Goal: Task Accomplishment & Management: Manage account settings

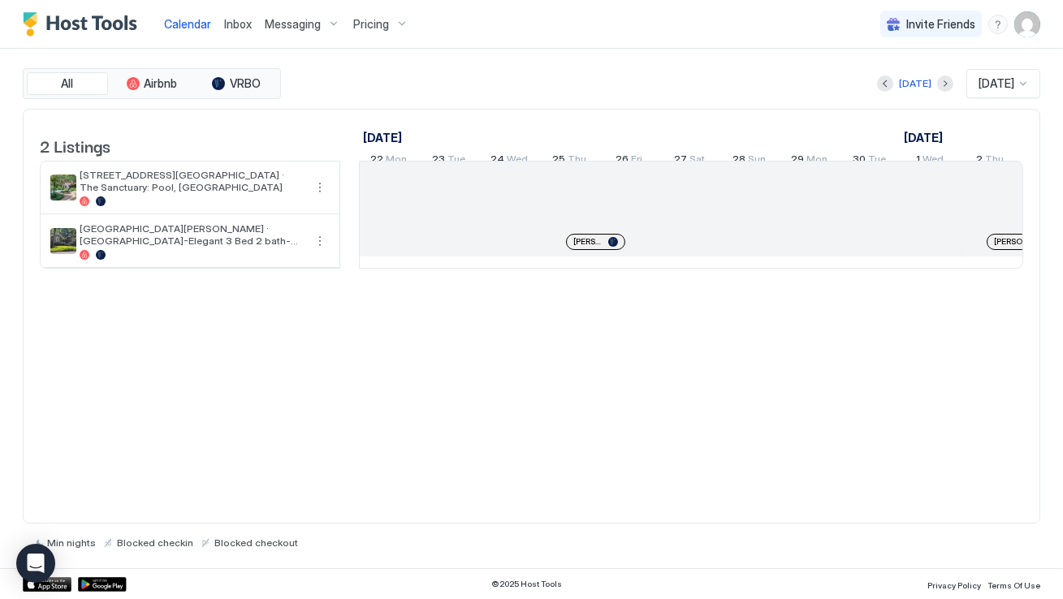
scroll to position [0, 901]
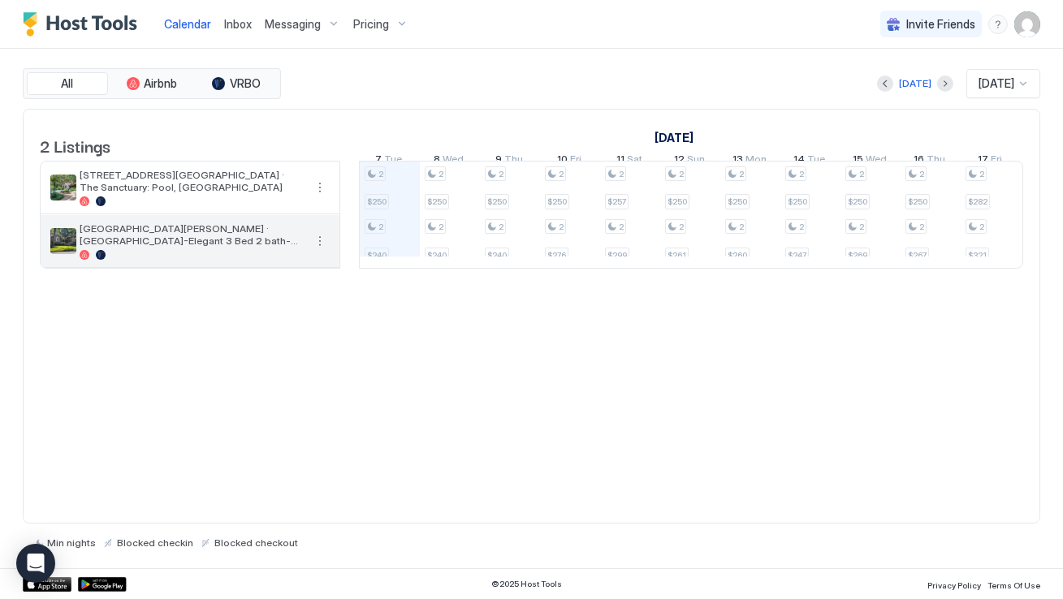
click at [215, 241] on span "[GEOGRAPHIC_DATA][PERSON_NAME] · [GEOGRAPHIC_DATA]-Elegant 3 Bed 2 bath-[GEOGRA…" at bounding box center [192, 235] width 224 height 24
click at [325, 251] on button "More options" at bounding box center [319, 240] width 19 height 19
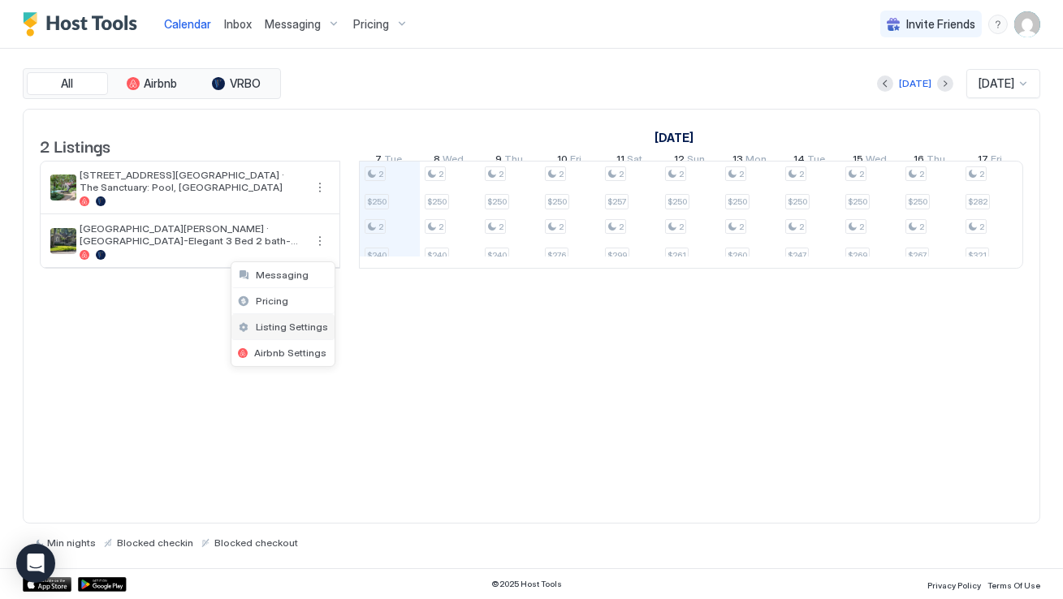
click at [302, 323] on span "Listing Settings" at bounding box center [292, 327] width 72 height 12
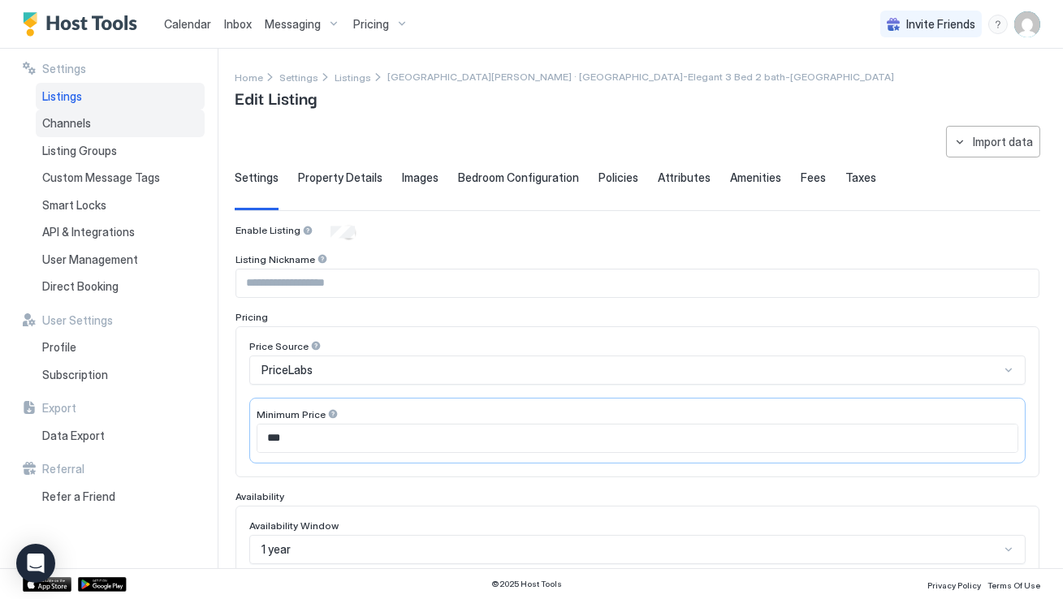
click at [156, 131] on div "Channels" at bounding box center [120, 124] width 169 height 28
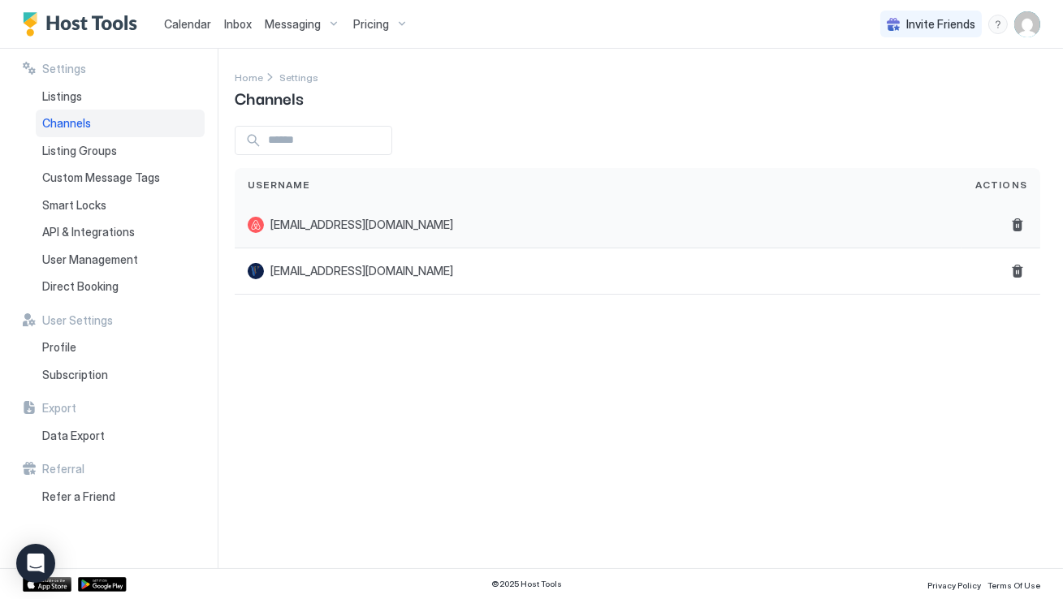
click at [295, 231] on span "briancollins881@gmail.com" at bounding box center [361, 225] width 183 height 15
click at [170, 150] on div "Listing Groups" at bounding box center [120, 151] width 169 height 28
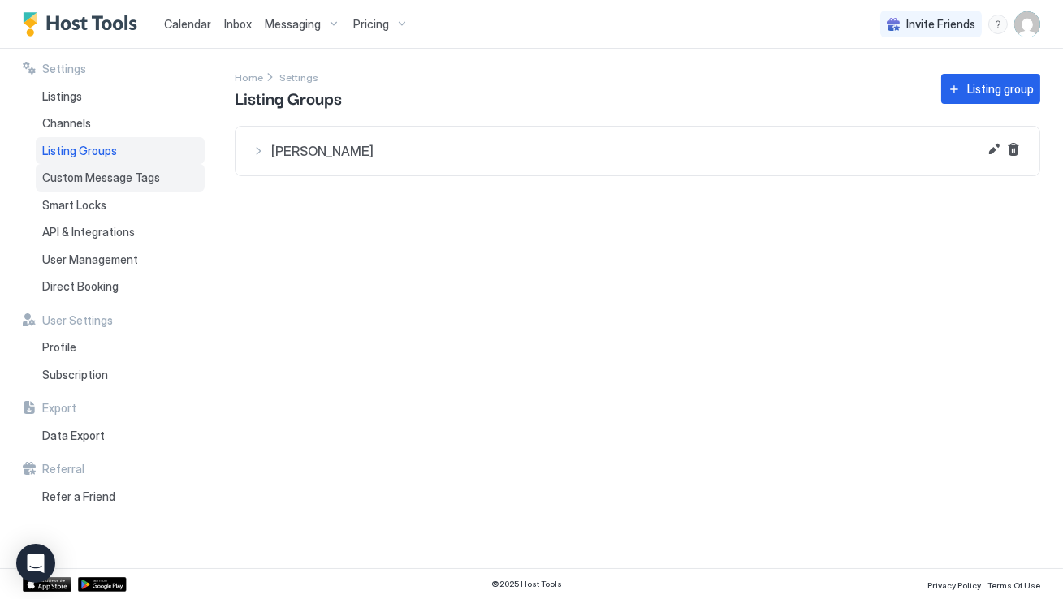
click at [171, 178] on div "Custom Message Tags" at bounding box center [120, 178] width 169 height 28
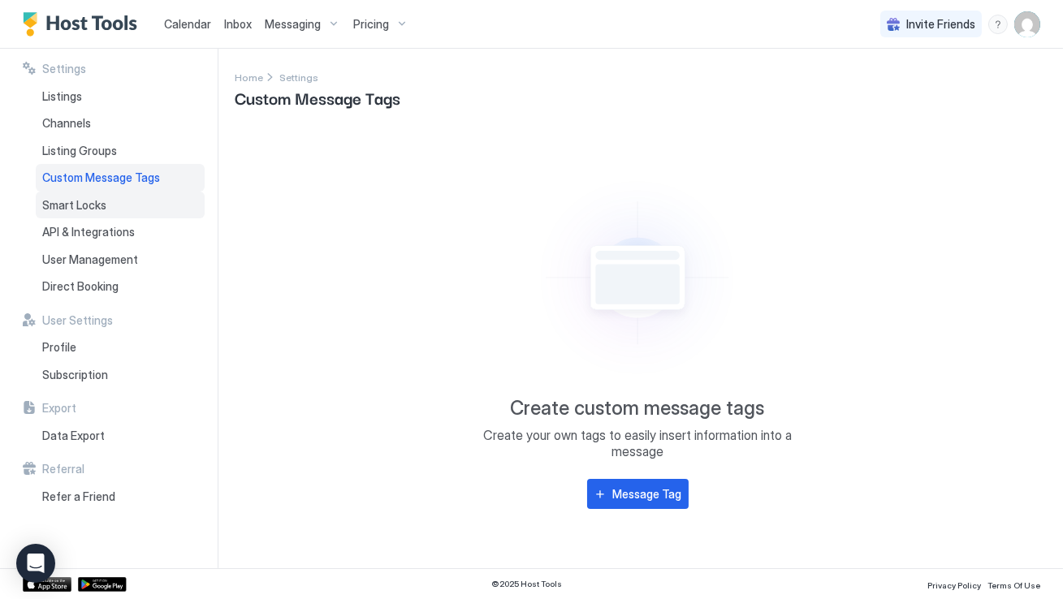
click at [166, 210] on div "Smart Locks" at bounding box center [120, 206] width 169 height 28
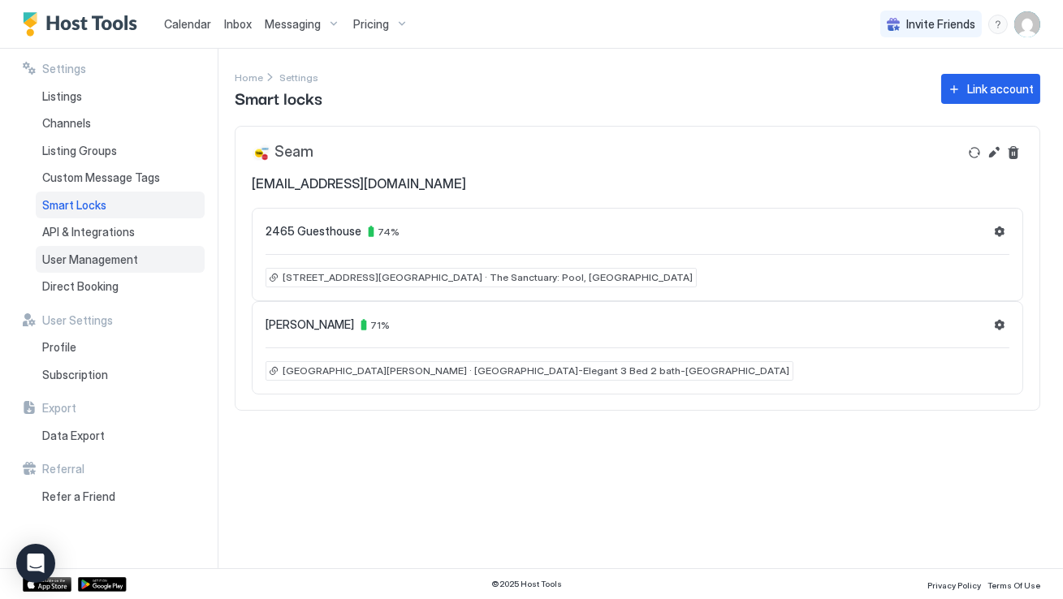
click at [158, 257] on div "User Management" at bounding box center [120, 260] width 169 height 28
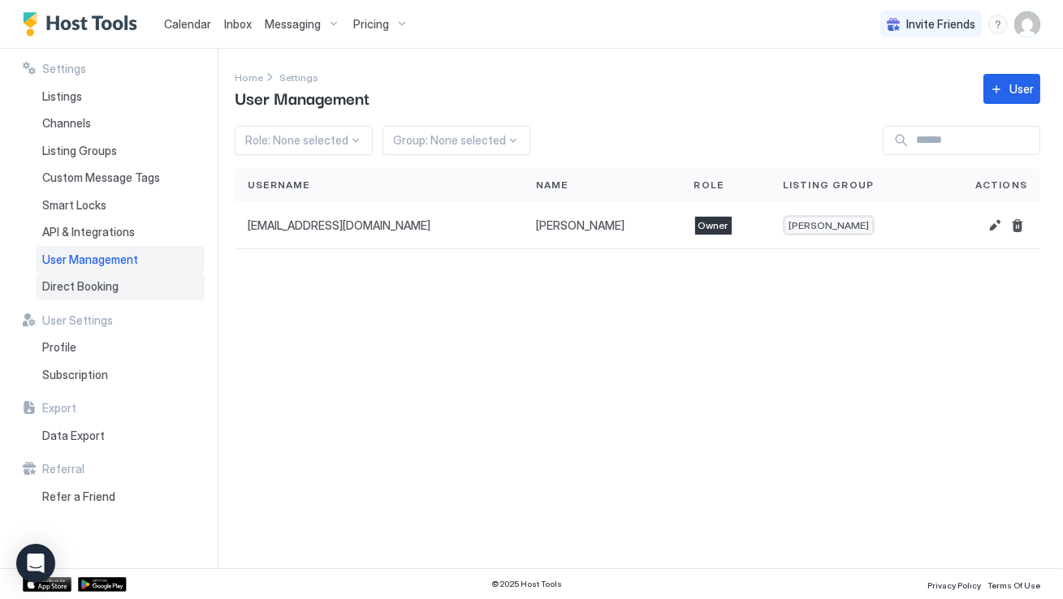
click at [153, 288] on div "Direct Booking" at bounding box center [120, 287] width 169 height 28
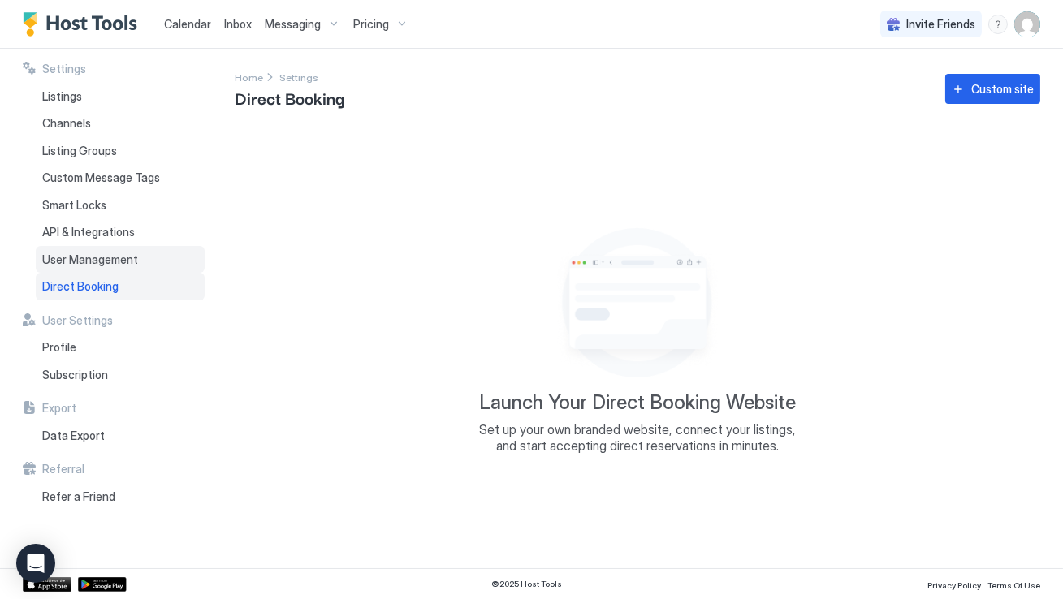
click at [151, 267] on div "User Management" at bounding box center [120, 260] width 169 height 28
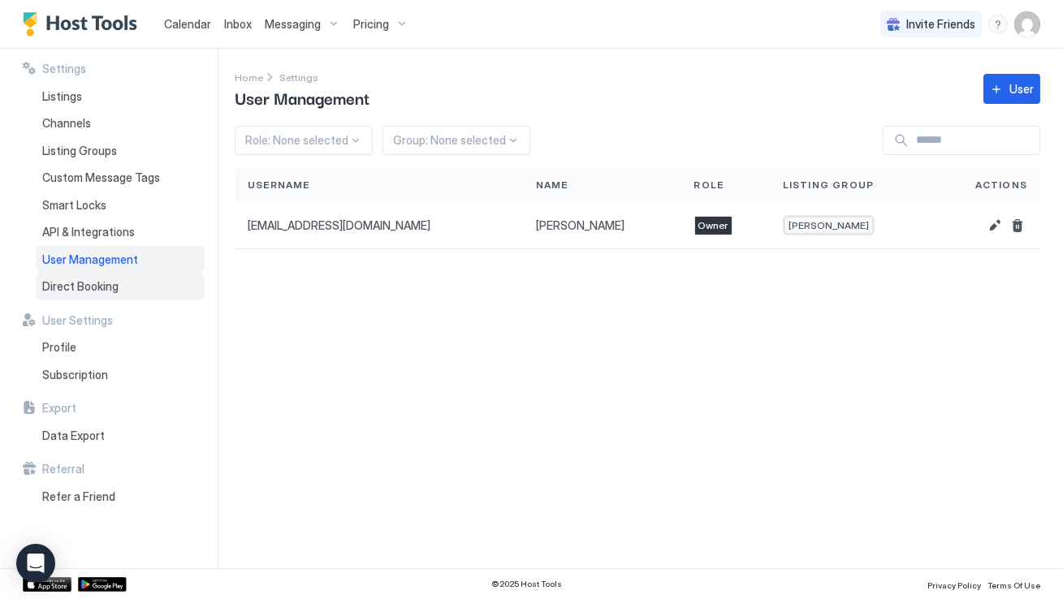
click at [151, 285] on div "Direct Booking" at bounding box center [120, 287] width 169 height 28
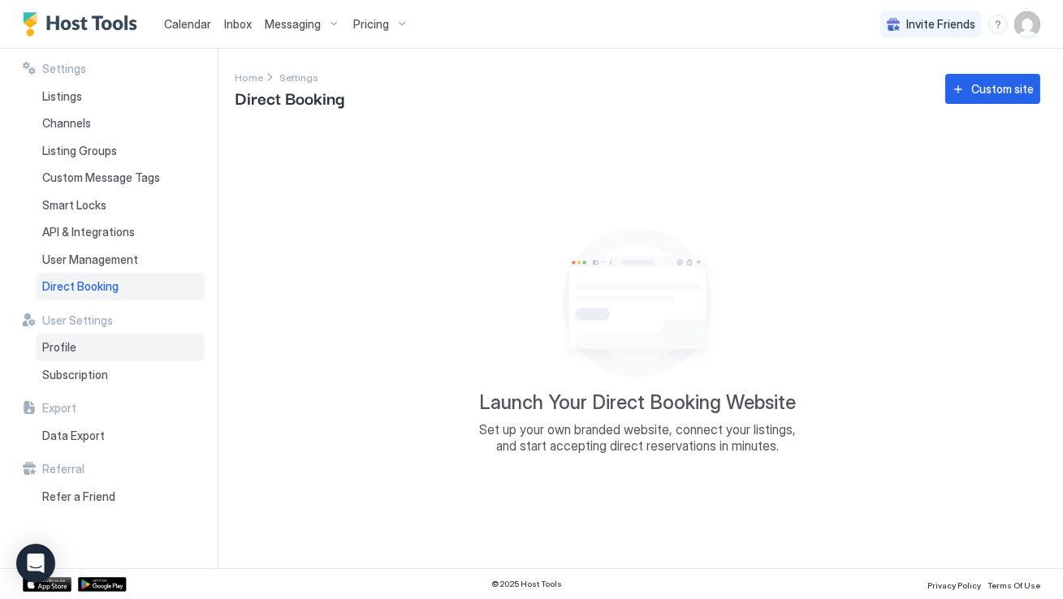
click at [143, 352] on div "Profile" at bounding box center [120, 348] width 169 height 28
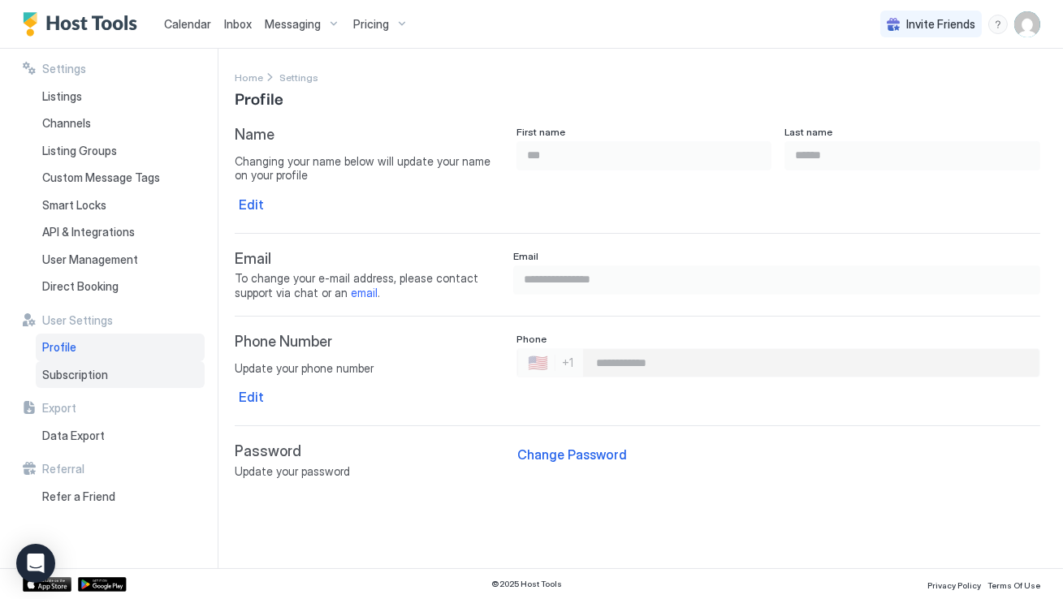
click at [143, 377] on div "Subscription" at bounding box center [120, 375] width 169 height 28
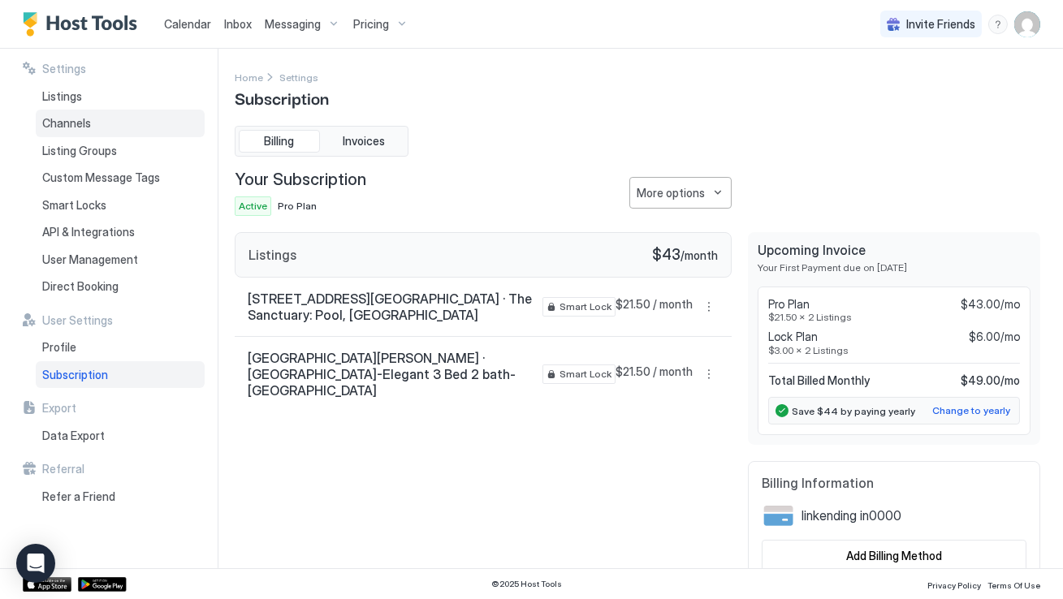
click at [102, 124] on div "Channels" at bounding box center [120, 124] width 169 height 28
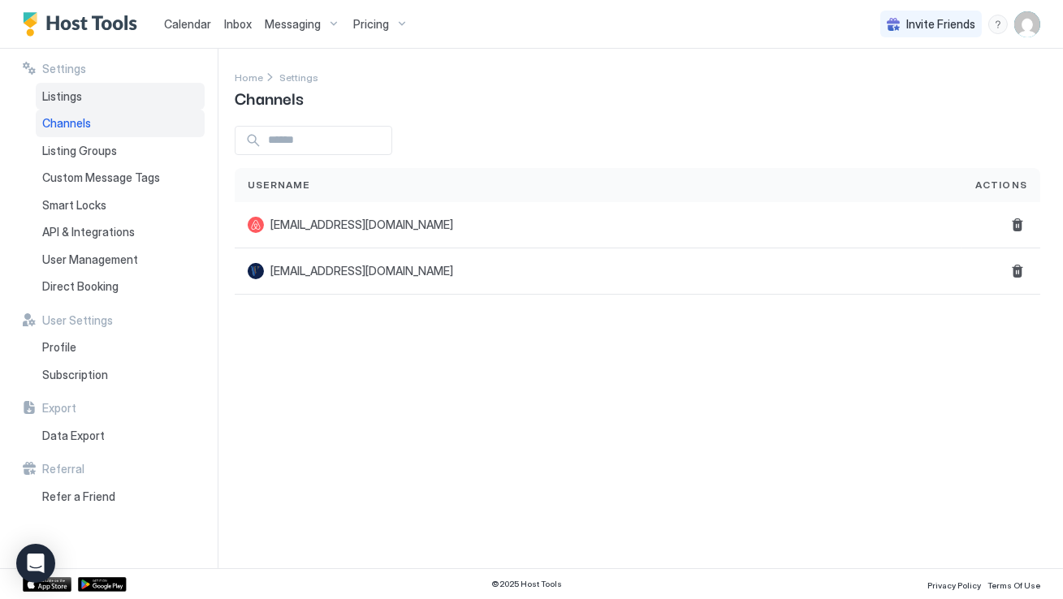
click at [110, 108] on div "Listings" at bounding box center [120, 97] width 169 height 28
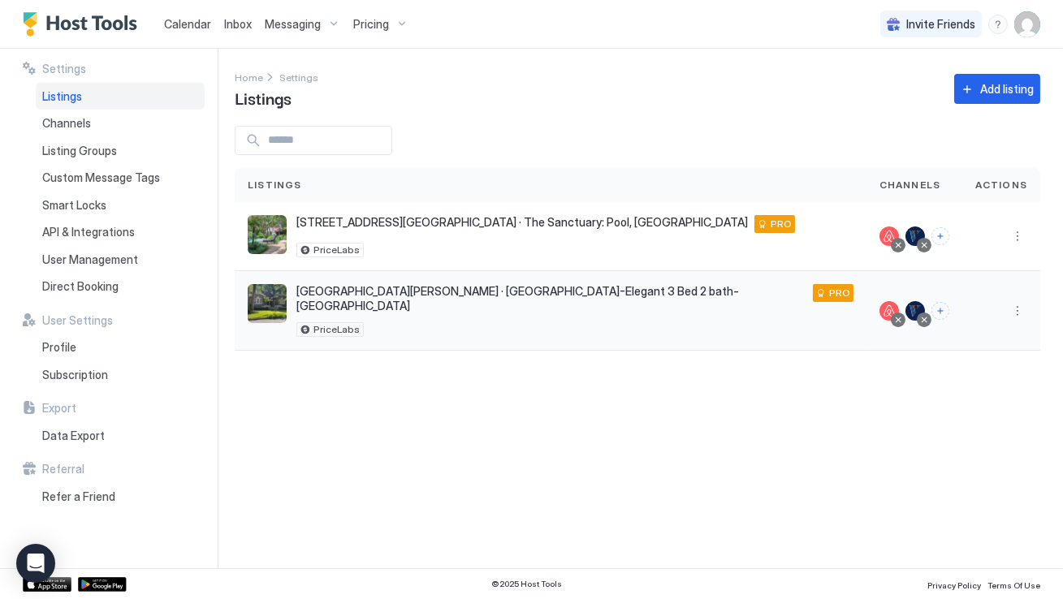
click at [1034, 309] on div at bounding box center [1001, 311] width 78 height 80
click at [1019, 305] on button "More options" at bounding box center [1017, 310] width 19 height 19
click at [979, 378] on span "Listing Settings" at bounding box center [980, 380] width 72 height 12
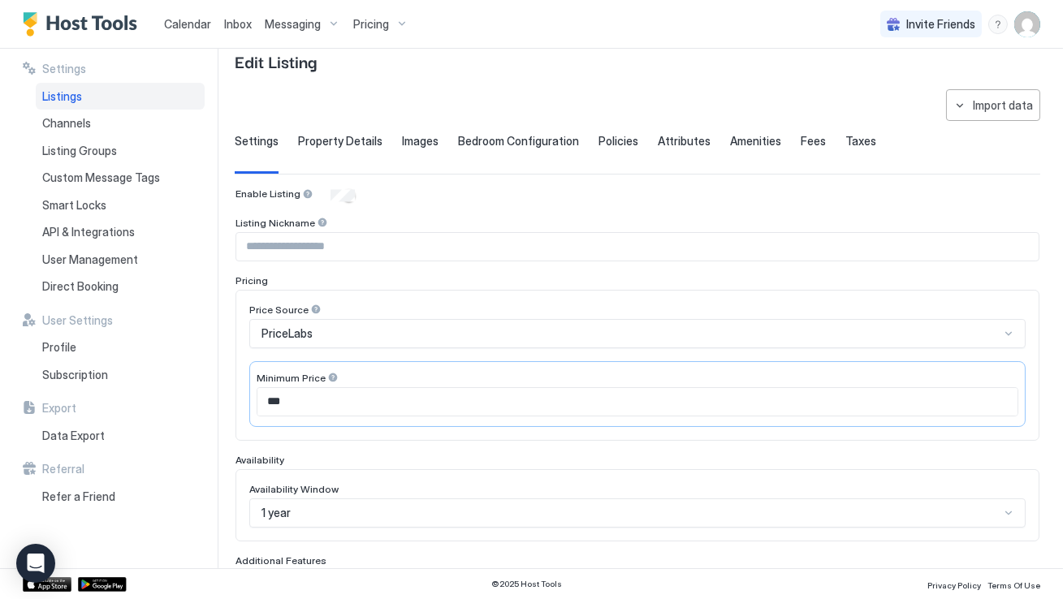
scroll to position [31, 0]
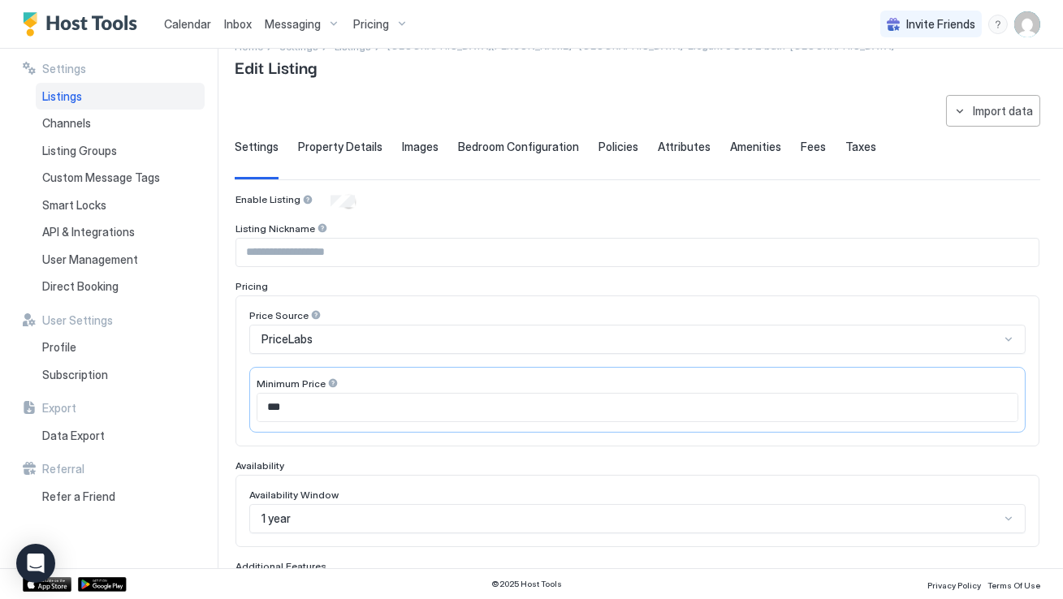
click at [352, 148] on span "Property Details" at bounding box center [340, 147] width 84 height 15
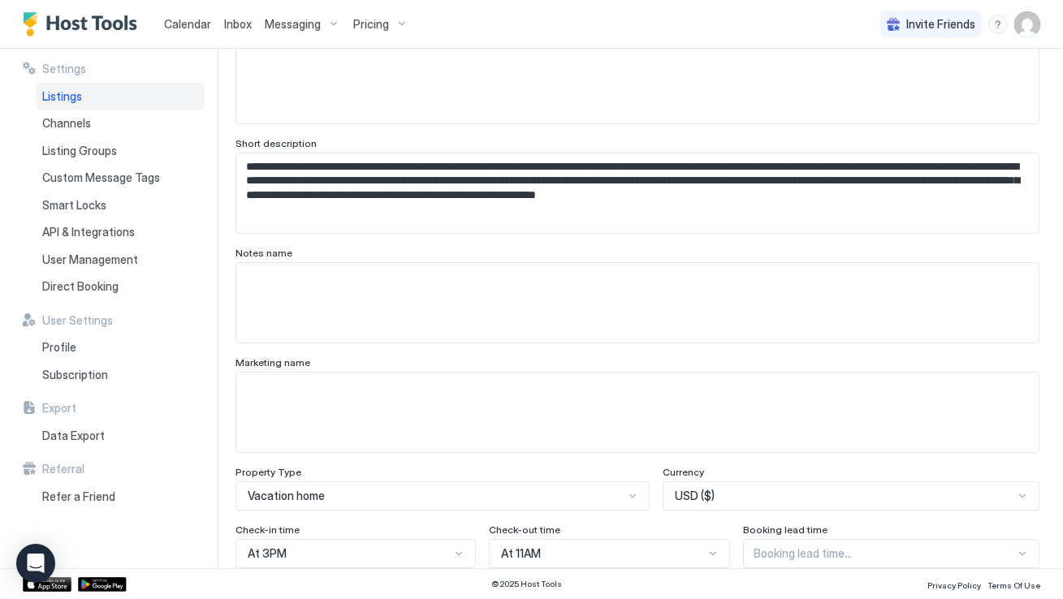
scroll to position [0, 0]
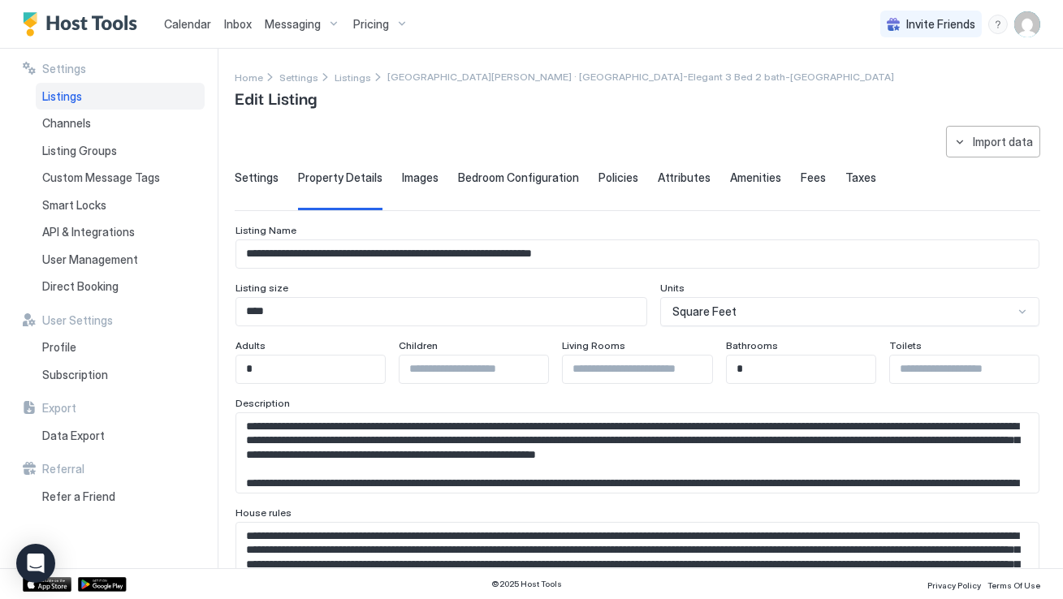
click at [493, 179] on span "Bedroom Configuration" at bounding box center [518, 178] width 121 height 15
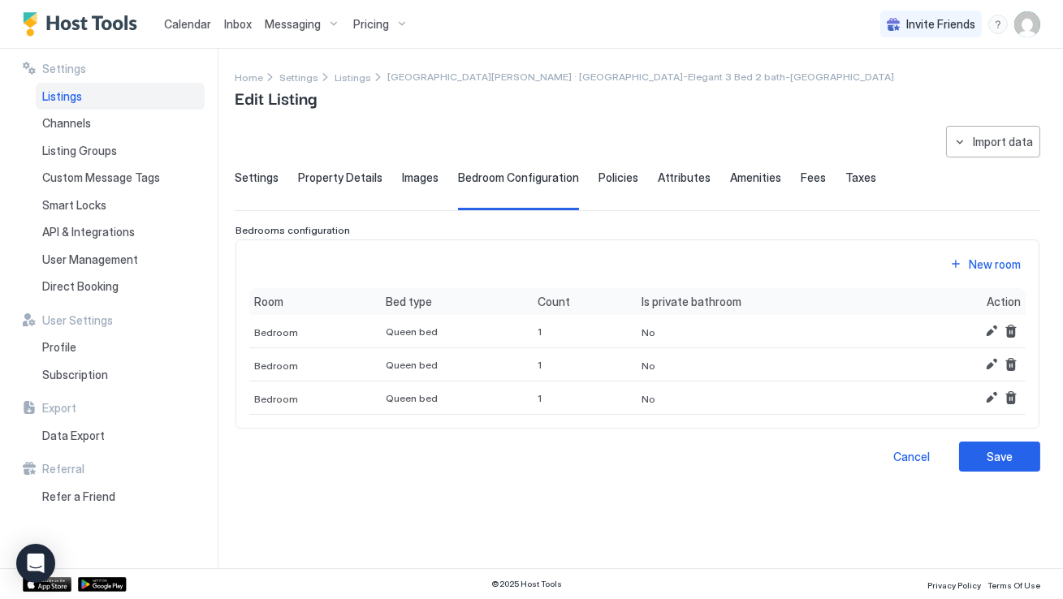
click at [607, 181] on span "Policies" at bounding box center [618, 178] width 40 height 15
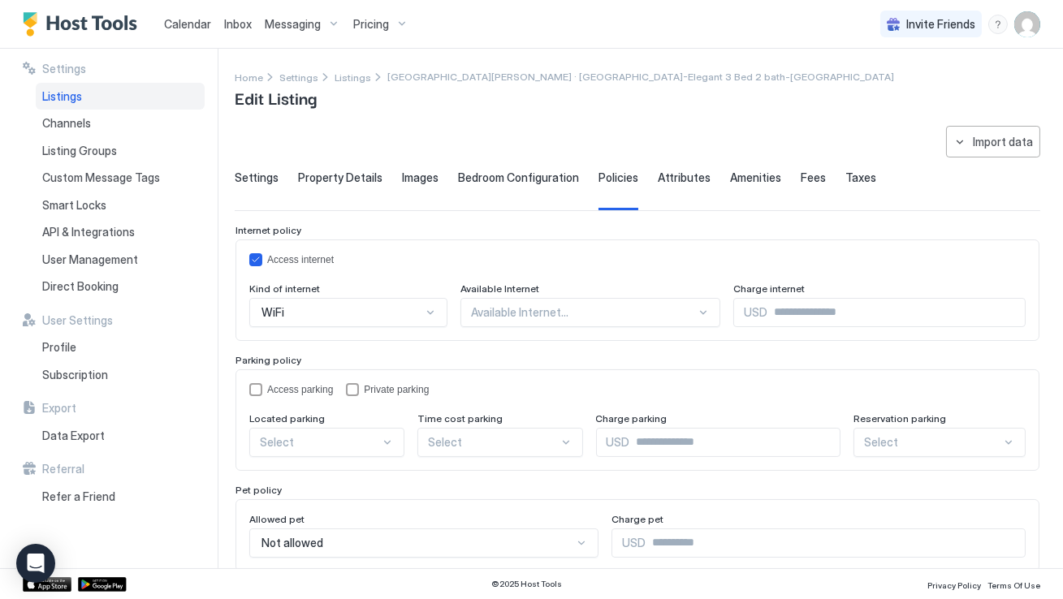
click at [694, 180] on span "Attributes" at bounding box center [684, 178] width 53 height 15
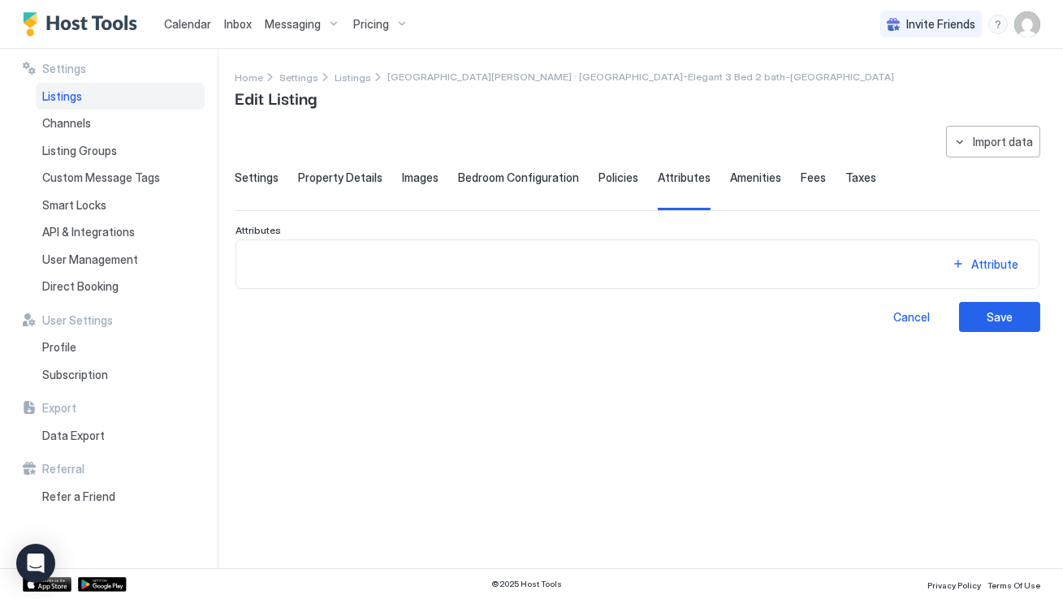
click at [743, 185] on div "Amenities" at bounding box center [755, 191] width 51 height 40
click at [801, 181] on span "Fees" at bounding box center [813, 178] width 25 height 15
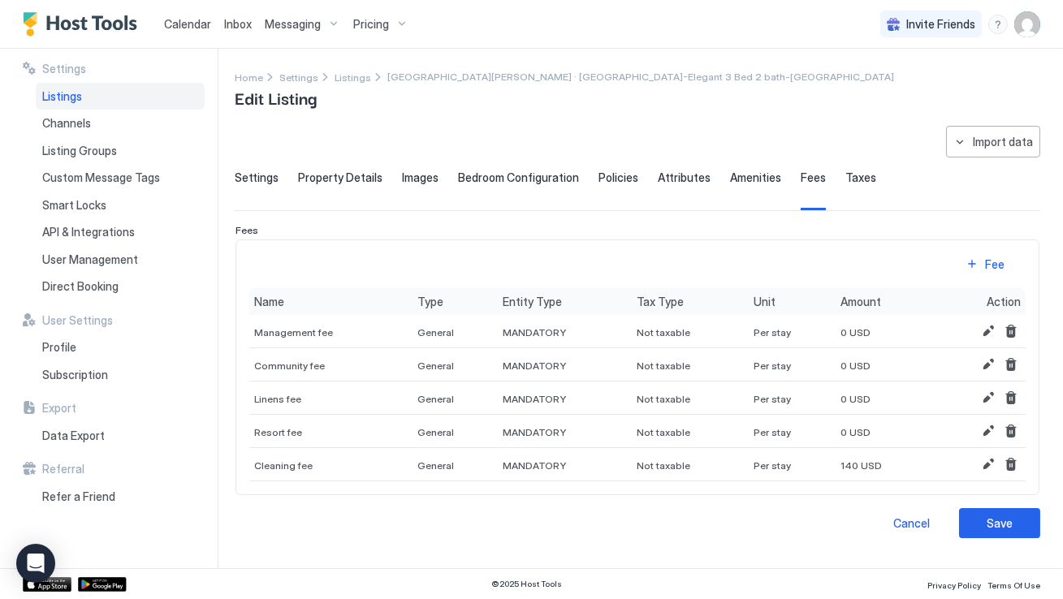
click at [845, 181] on span "Taxes" at bounding box center [860, 178] width 31 height 15
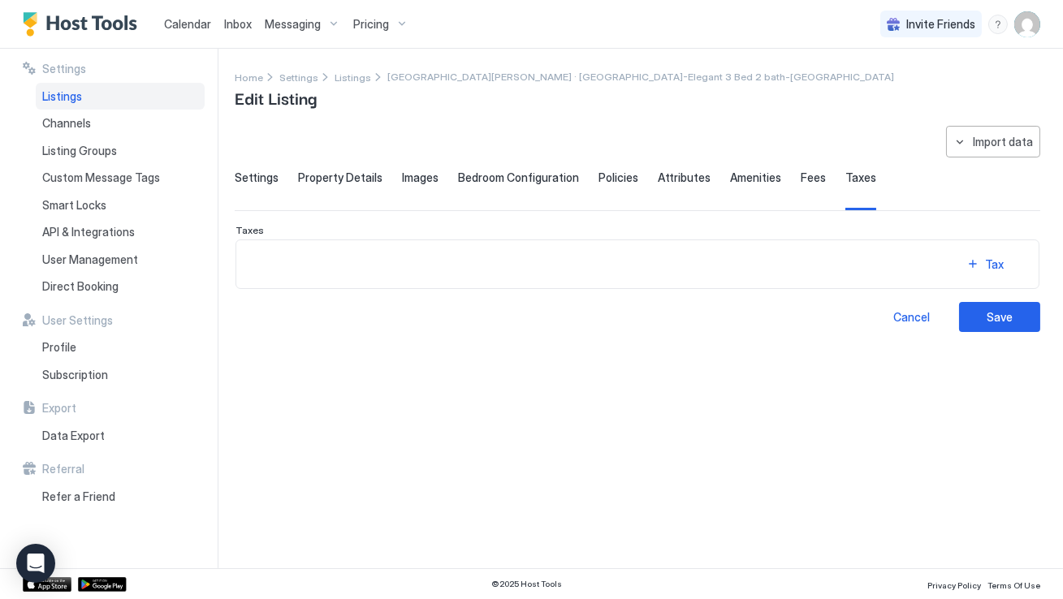
click at [804, 180] on span "Fees" at bounding box center [813, 178] width 25 height 15
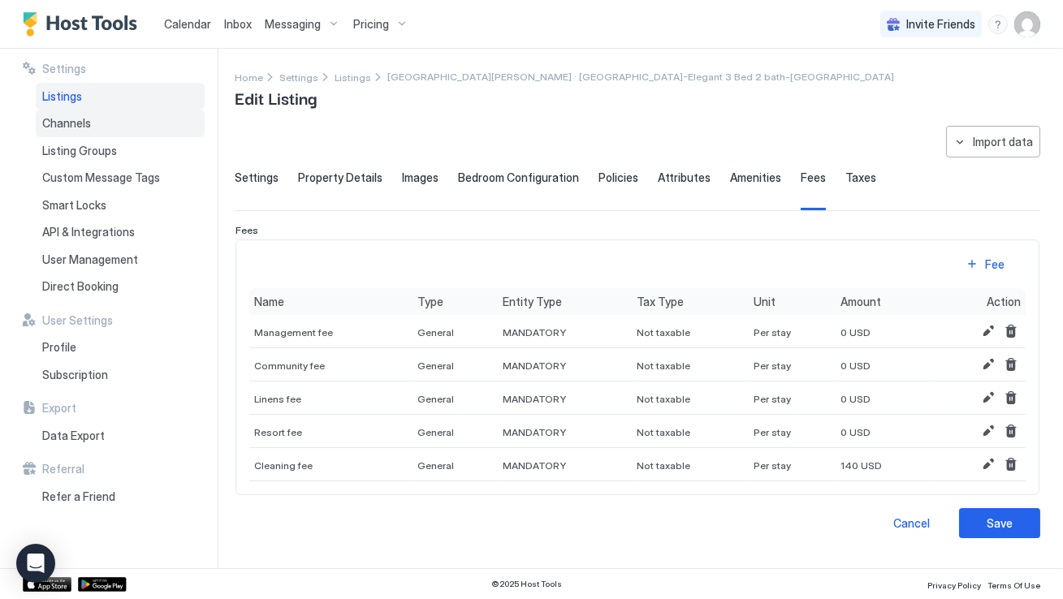
click at [140, 120] on div "Channels" at bounding box center [120, 124] width 169 height 28
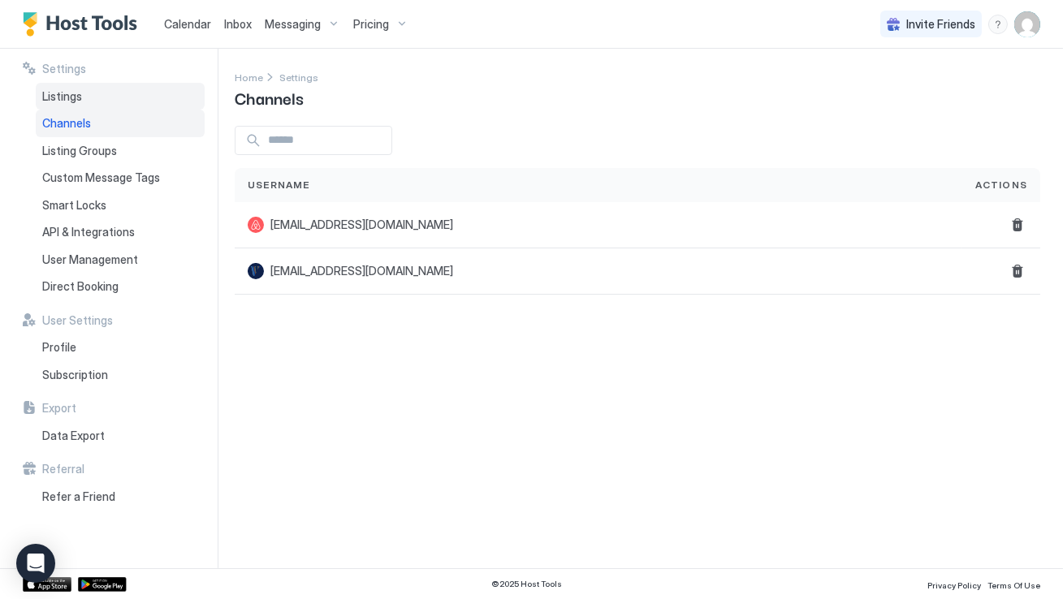
click at [92, 102] on div "Listings" at bounding box center [120, 97] width 169 height 28
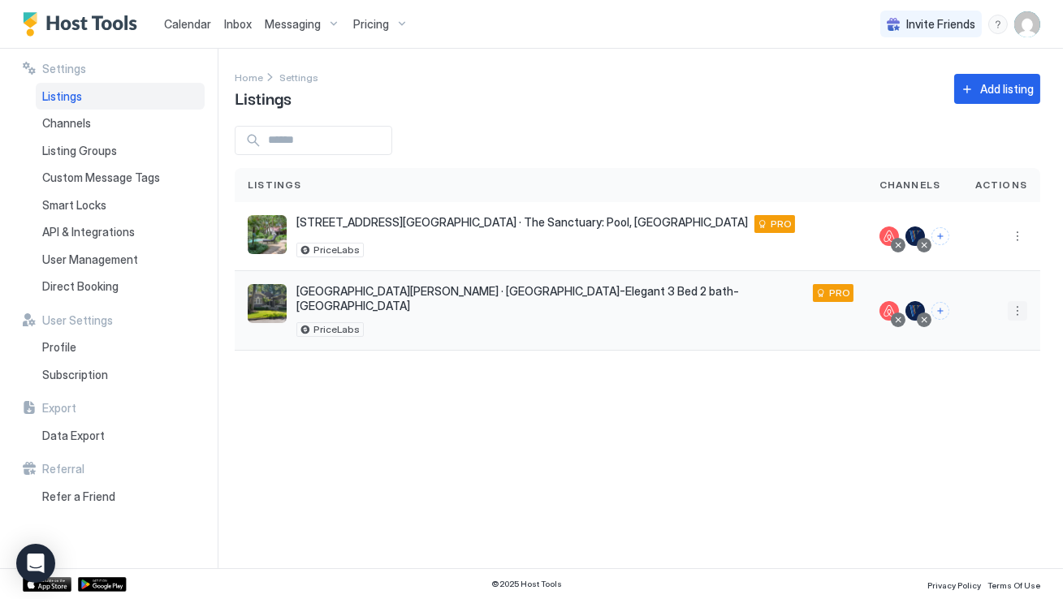
click at [1020, 306] on button "More options" at bounding box center [1017, 310] width 19 height 19
click at [965, 431] on span "Airbnb Settings" at bounding box center [979, 432] width 72 height 12
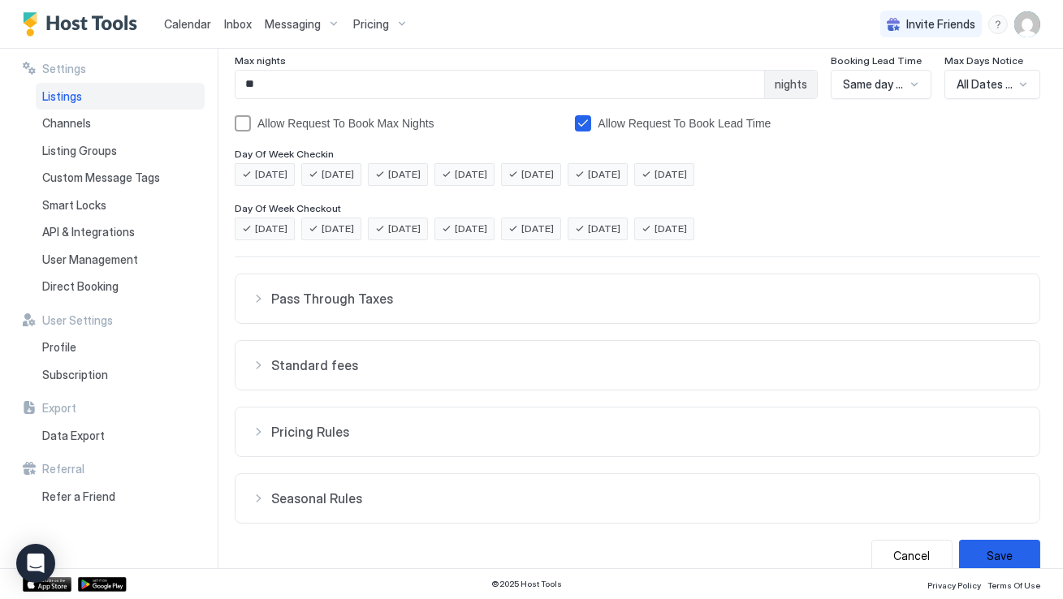
scroll to position [304, 0]
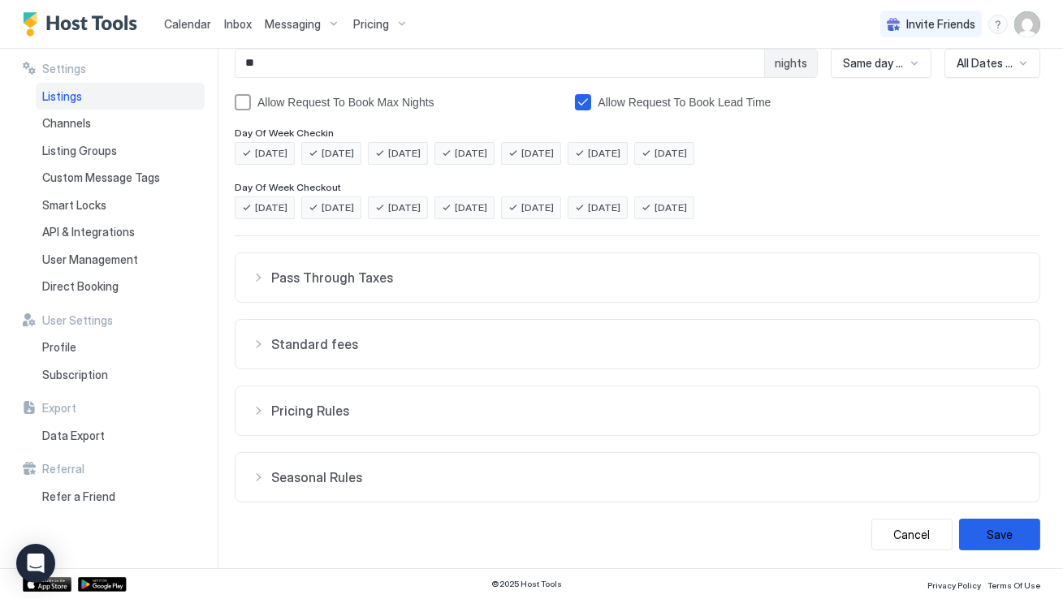
click at [490, 276] on span "Pass Through Taxes" at bounding box center [647, 278] width 752 height 16
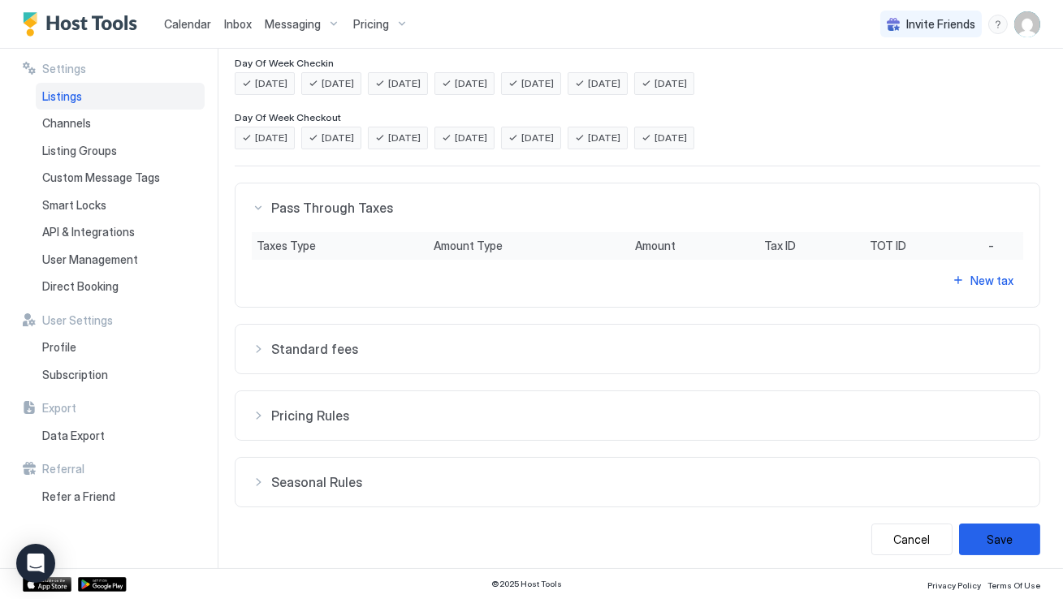
click at [492, 358] on button "Standard fees" at bounding box center [638, 349] width 804 height 49
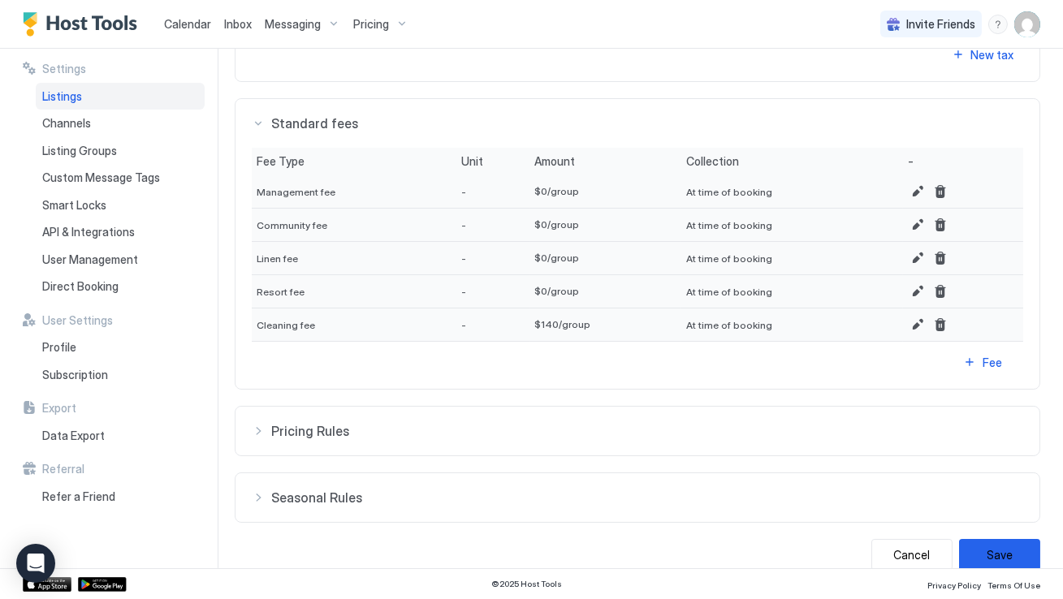
click at [482, 423] on span "Pricing Rules" at bounding box center [647, 431] width 752 height 16
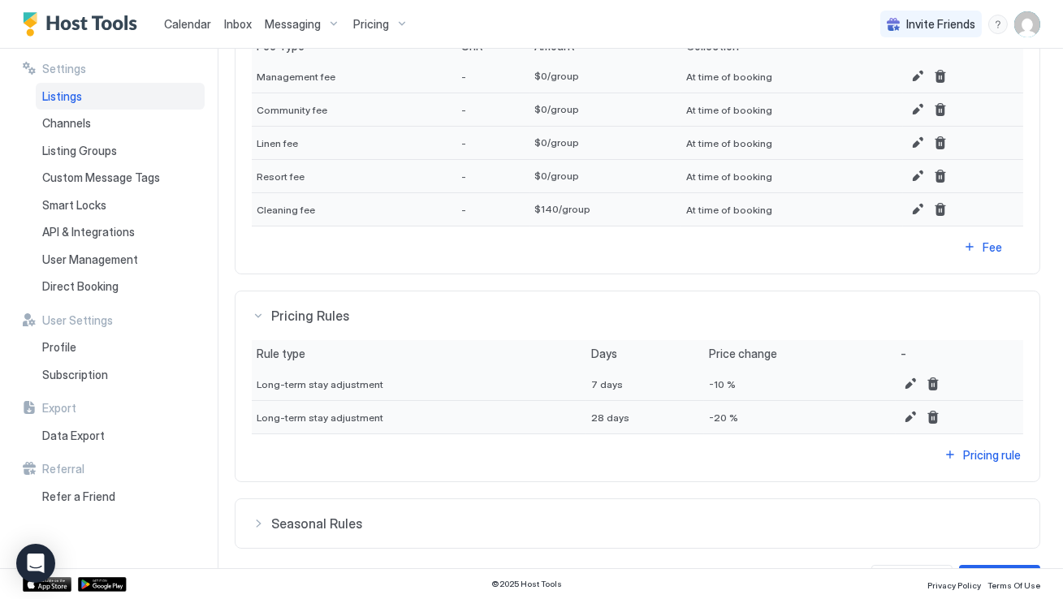
scroll to position [761, 0]
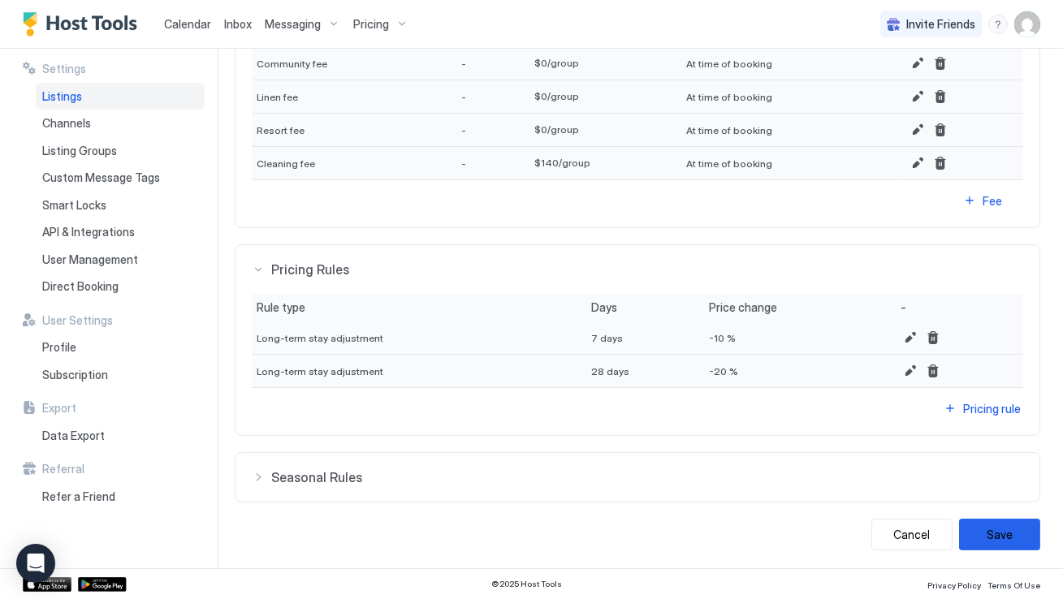
click at [485, 477] on span "Seasonal Rules" at bounding box center [647, 477] width 752 height 16
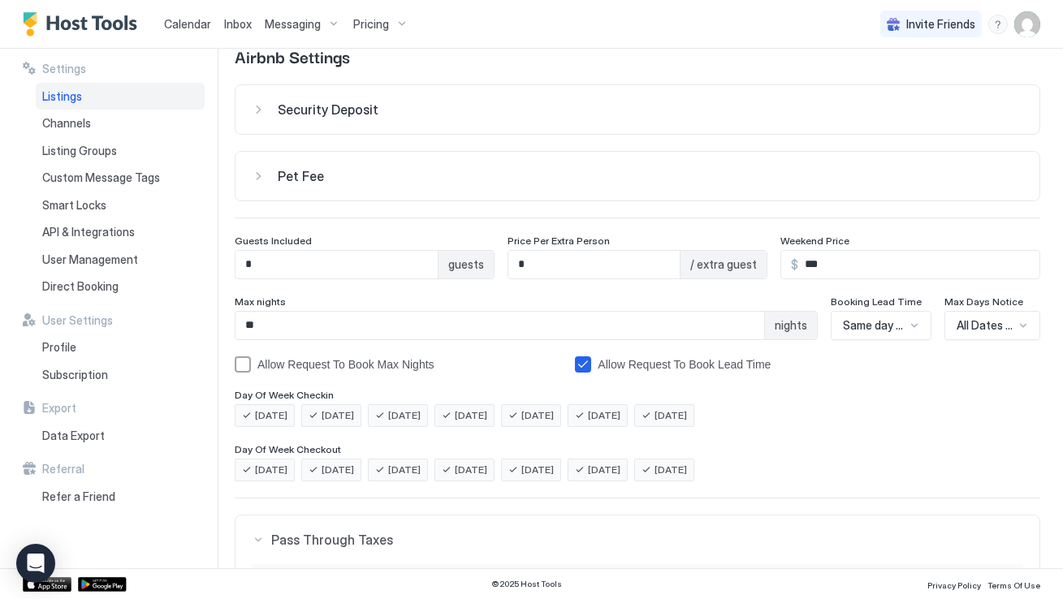
scroll to position [0, 0]
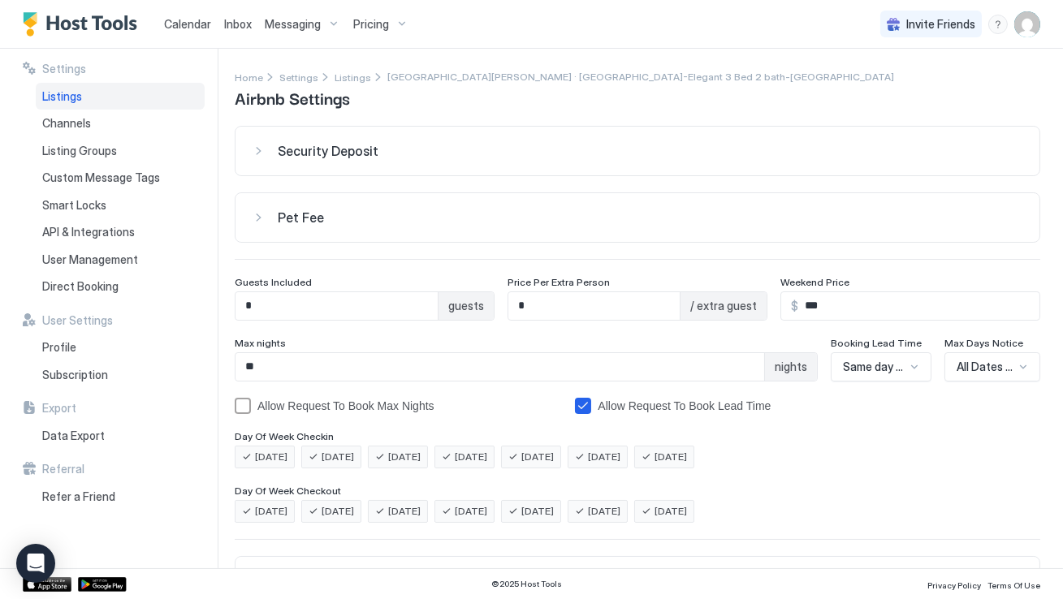
click at [477, 239] on button "Pet Fee" at bounding box center [638, 217] width 804 height 49
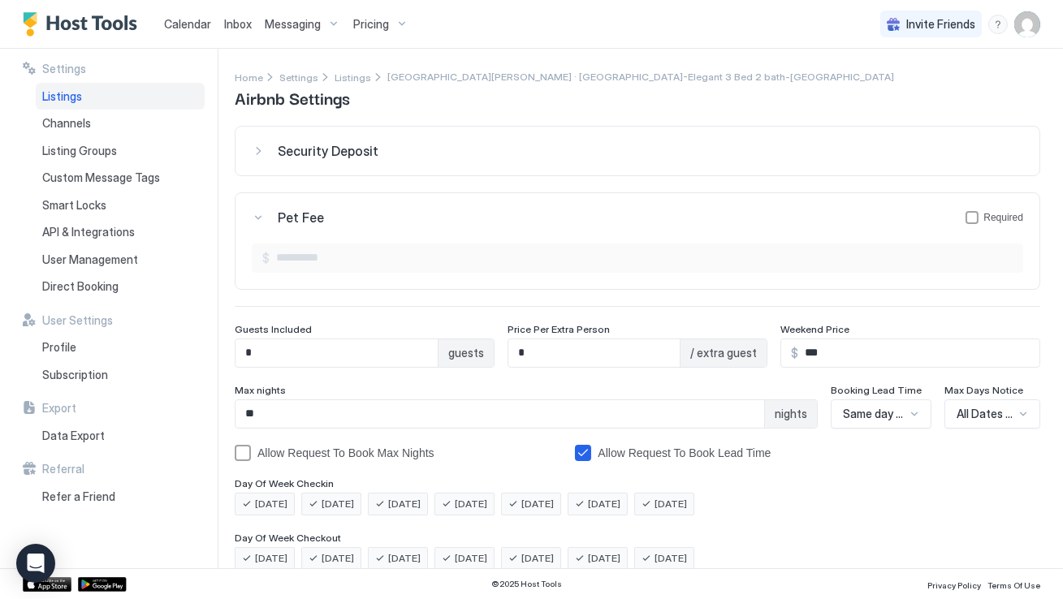
click at [490, 153] on div "Security Deposit" at bounding box center [650, 151] width 745 height 16
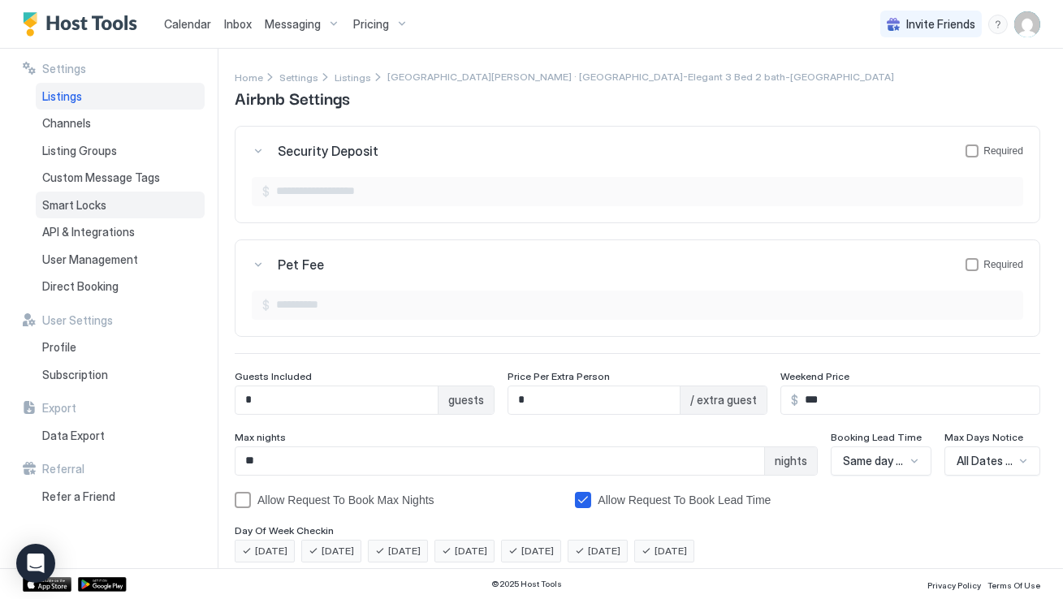
click at [117, 205] on div "Smart Locks" at bounding box center [120, 206] width 169 height 28
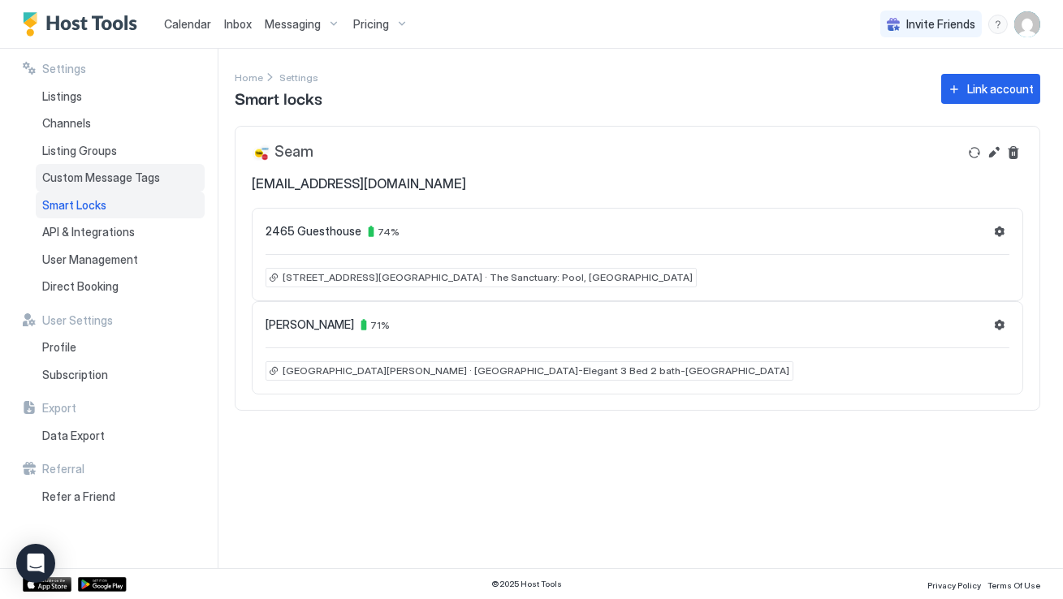
click at [127, 175] on span "Custom Message Tags" at bounding box center [101, 178] width 118 height 15
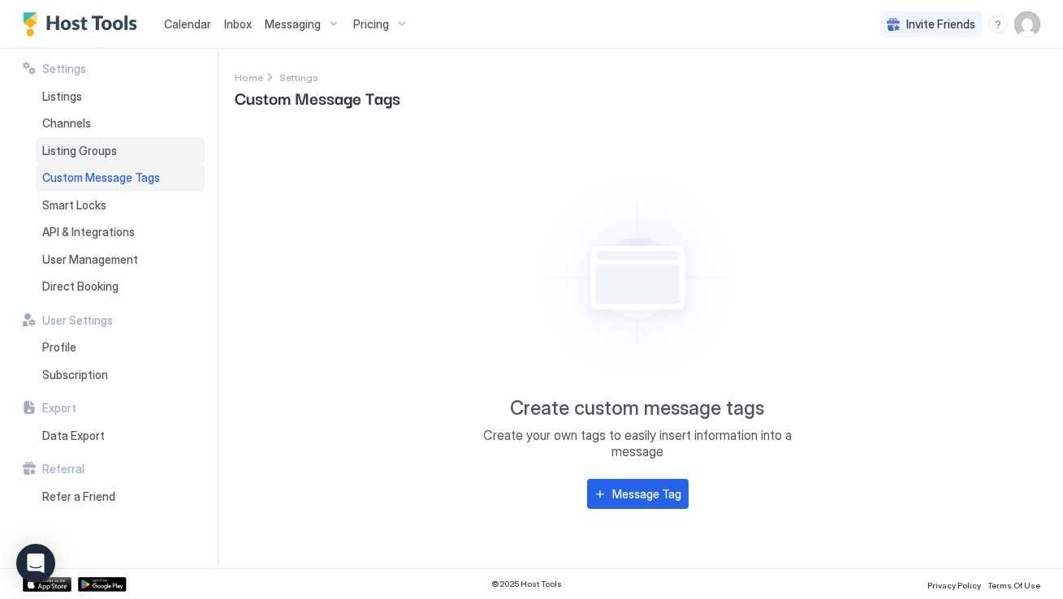
click at [99, 150] on span "Listing Groups" at bounding box center [79, 151] width 75 height 15
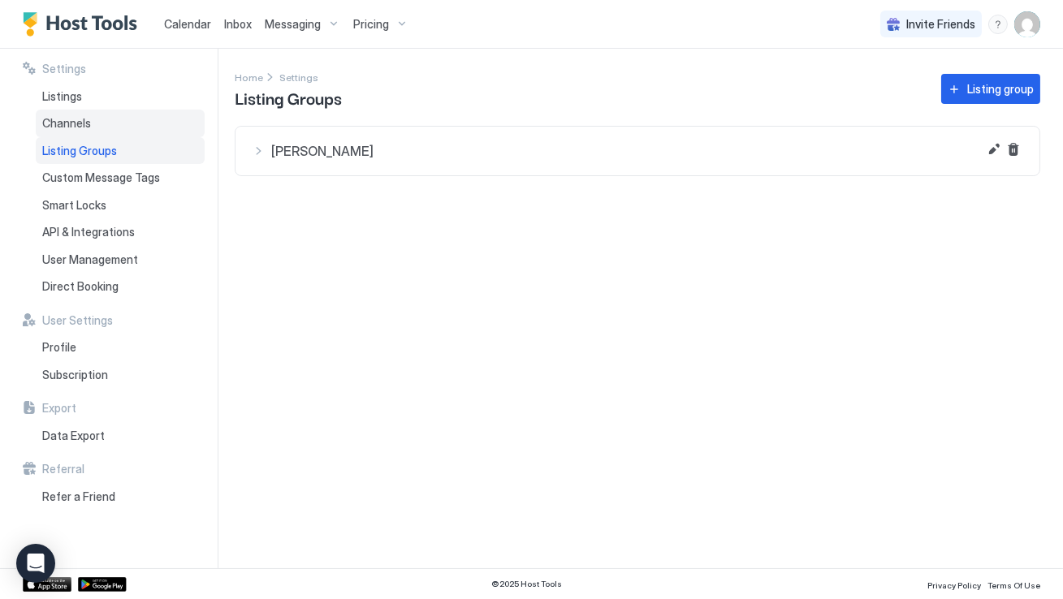
click at [63, 119] on span "Channels" at bounding box center [66, 123] width 49 height 15
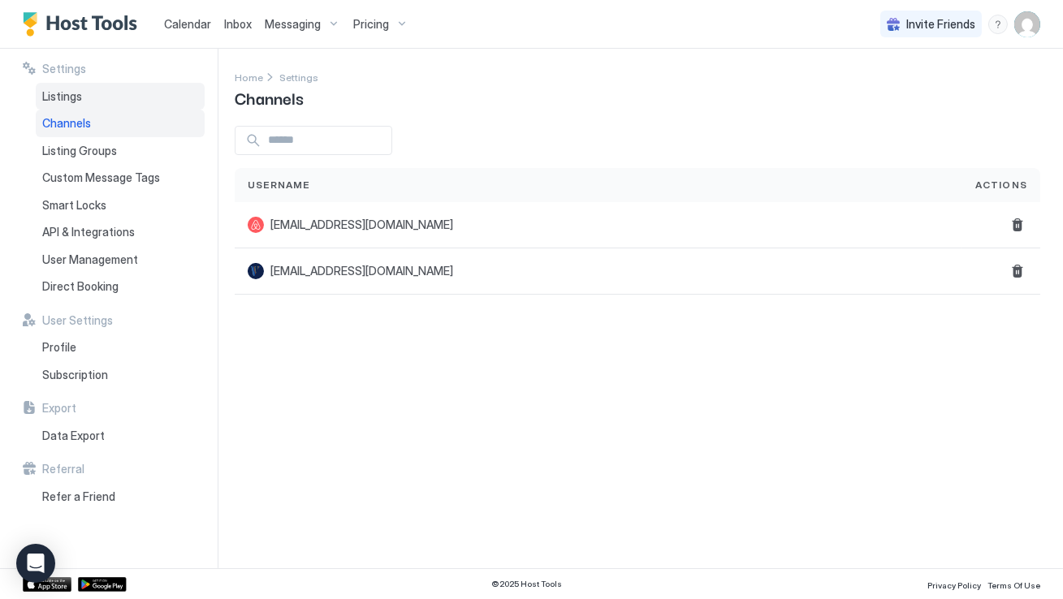
click at [62, 102] on span "Listings" at bounding box center [62, 96] width 40 height 15
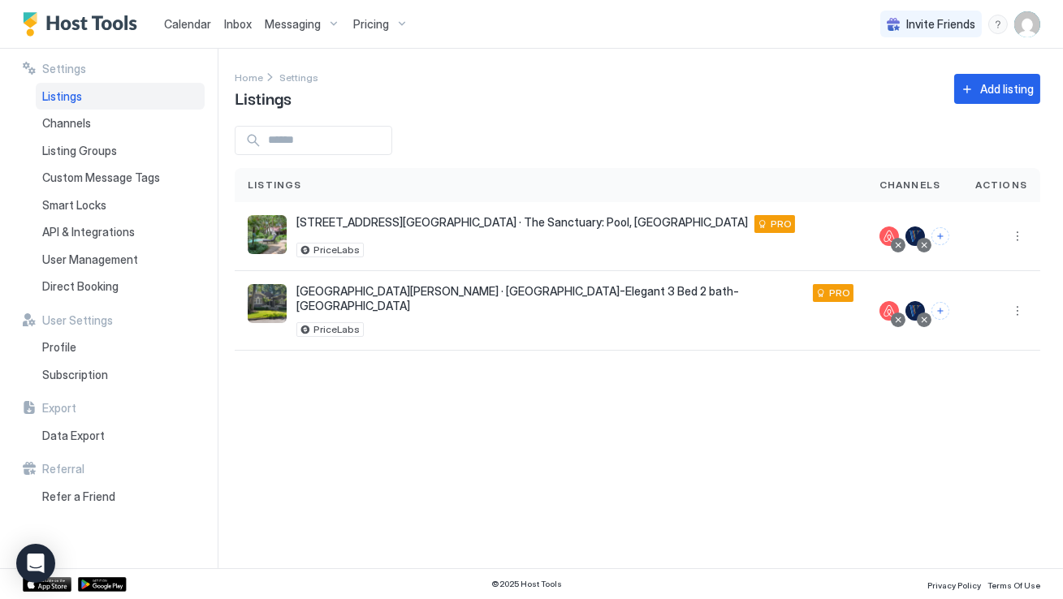
click at [1033, 20] on img "User profile" at bounding box center [1027, 24] width 26 height 26
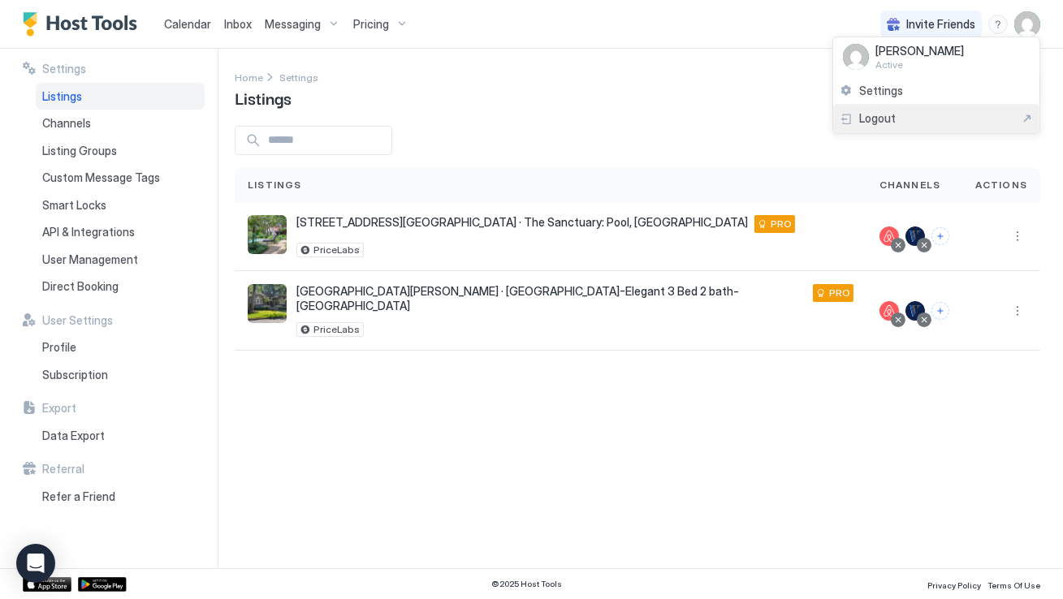
click at [886, 114] on span "Logout" at bounding box center [877, 118] width 37 height 15
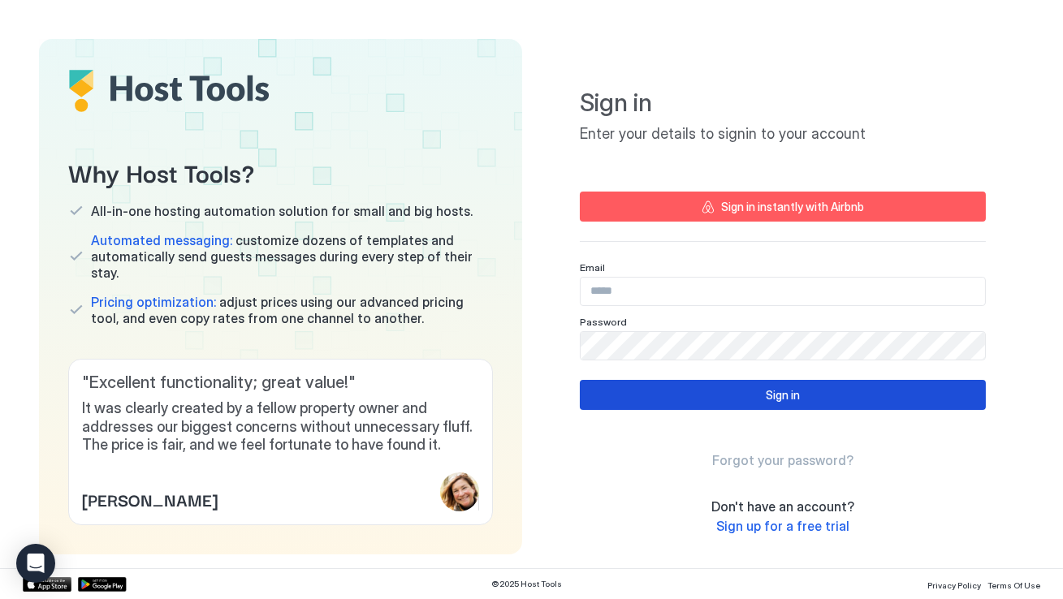
type input "**********"
click at [727, 393] on button "Sign in" at bounding box center [783, 395] width 406 height 30
